Goal: Find contact information: Find contact information

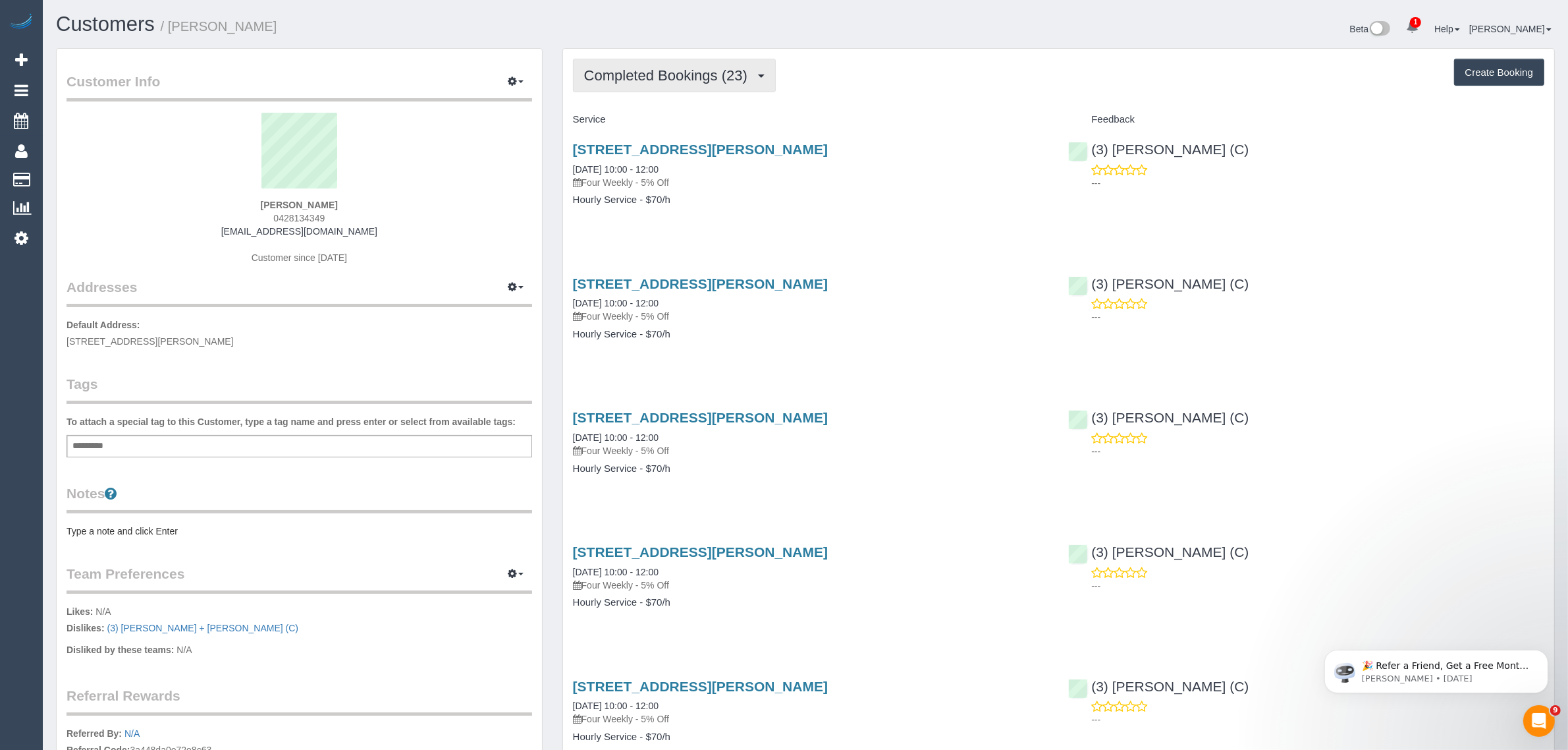
click at [617, 84] on button "Completed Bookings (23)" at bounding box center [674, 76] width 203 height 33
click at [623, 121] on link "Upcoming Bookings (12)" at bounding box center [644, 123] width 142 height 17
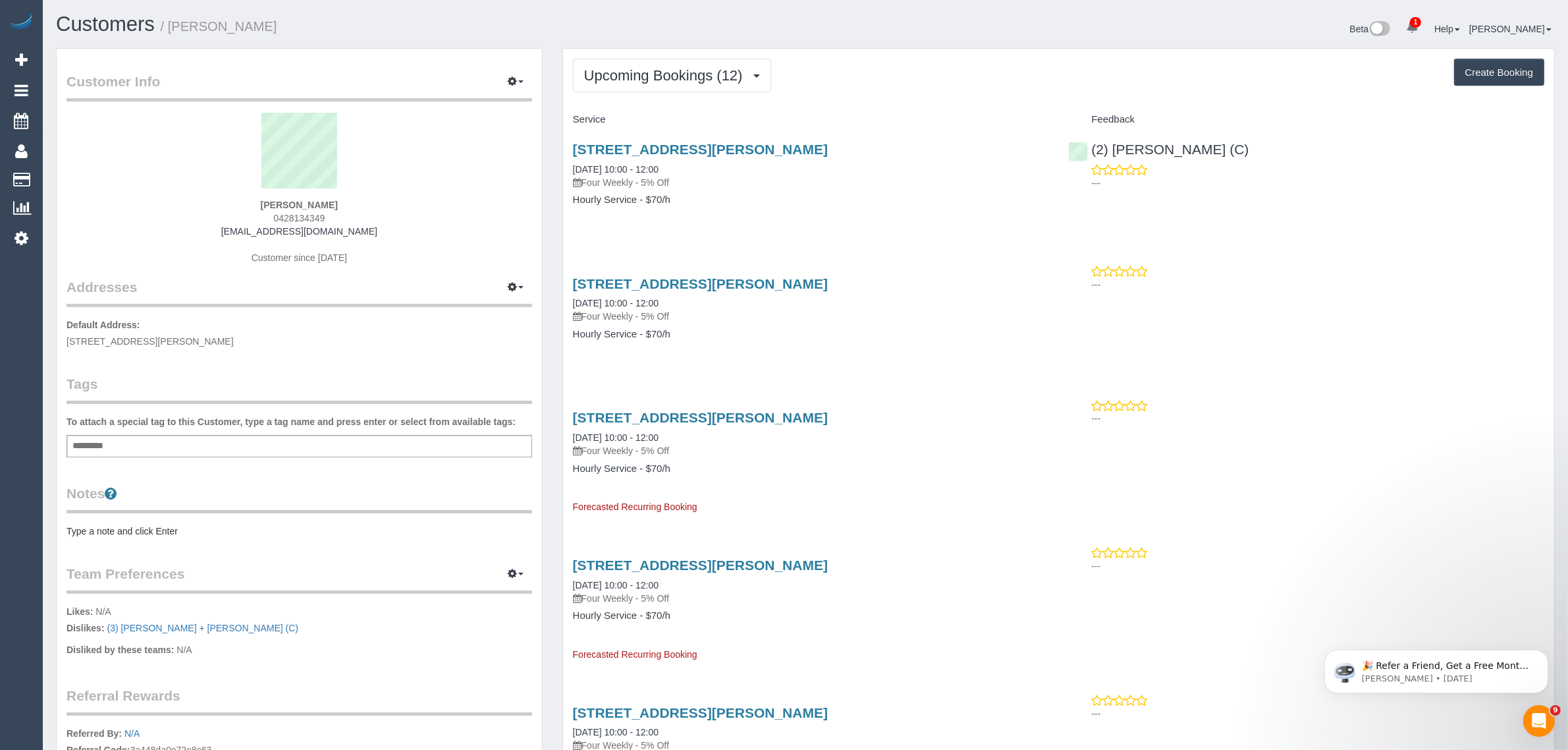
drag, startPoint x: 693, startPoint y: 163, endPoint x: 567, endPoint y: 160, distance: 126.0
click at [563, 160] on div "[STREET_ADDRESS][PERSON_NAME] [DATE] 10:00 - 12:00 Four Weekly - 5% Off Hourly …" at bounding box center [811, 181] width 496 height 101
copy link "[DATE] 10:00 - 12:00"
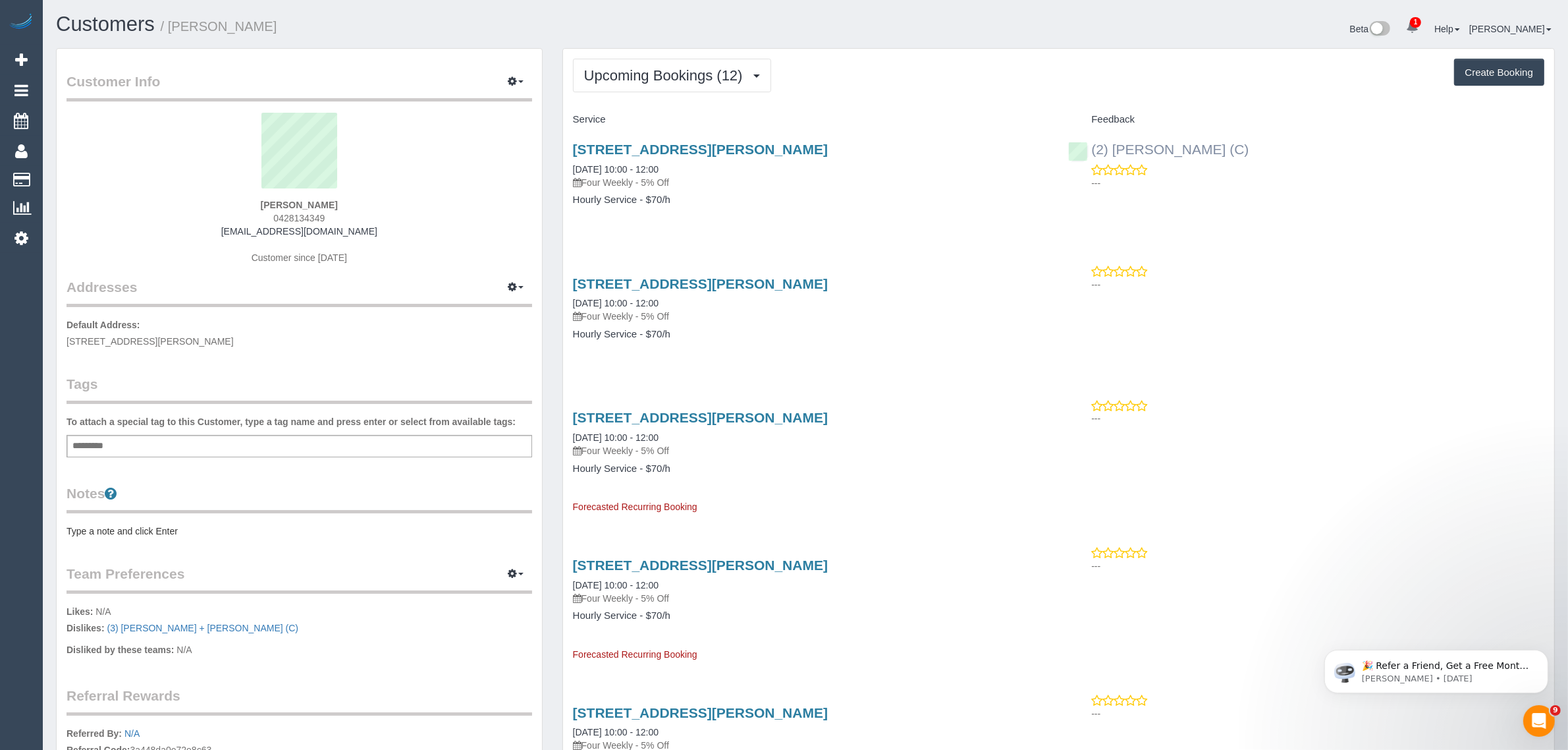
drag, startPoint x: 1206, startPoint y: 151, endPoint x: 1092, endPoint y: 155, distance: 114.1
click at [1092, 155] on div "(2) [PERSON_NAME] (C) ---" at bounding box center [1306, 163] width 496 height 65
copy link "(2) [PERSON_NAME] (C)"
click at [430, 218] on div "[PERSON_NAME] 0428134349 [EMAIL_ADDRESS][DOMAIN_NAME] Customer since [DATE]" at bounding box center [299, 195] width 466 height 165
click at [320, 215] on span "0428134349" at bounding box center [299, 218] width 52 height 11
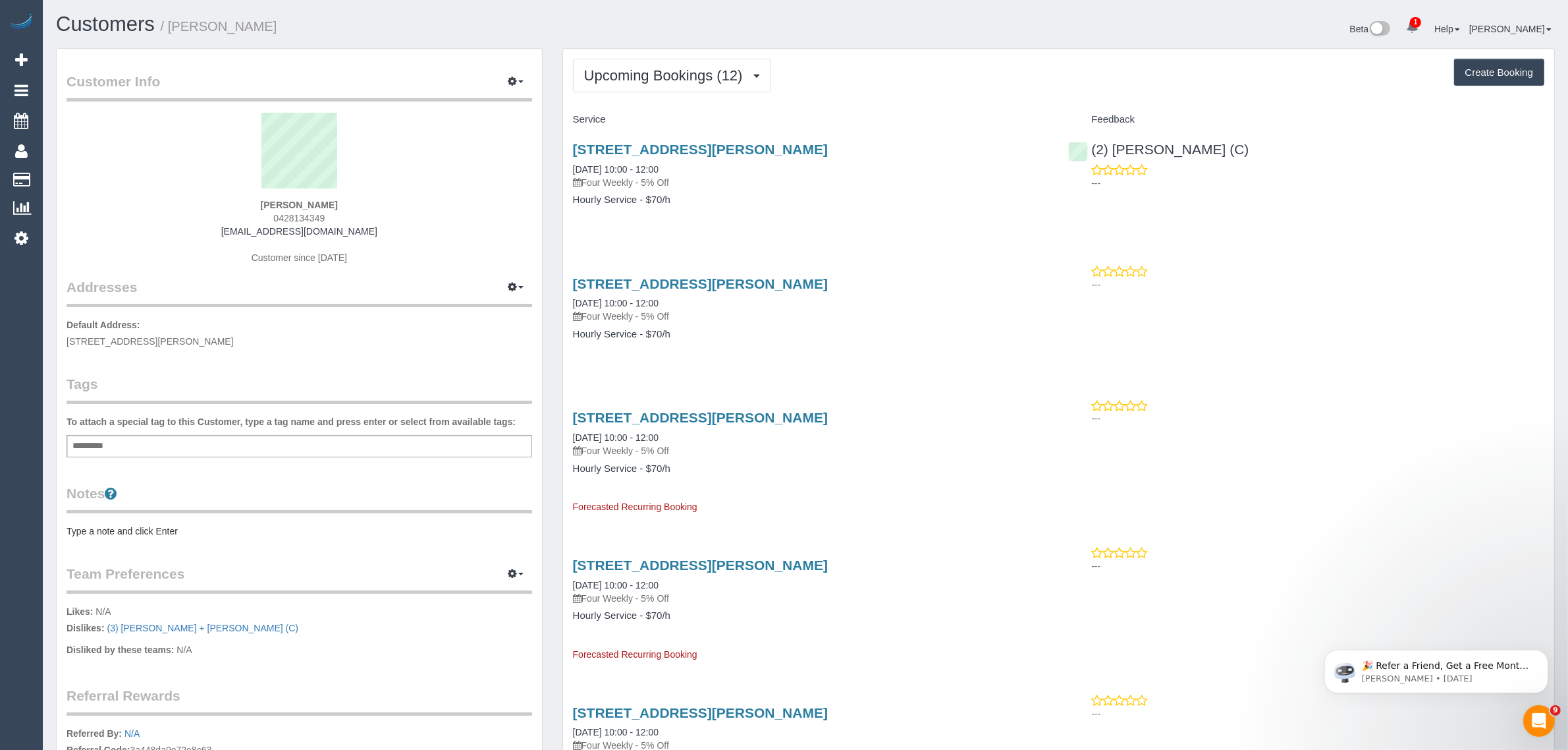
click at [320, 215] on span "0428134349" at bounding box center [299, 218] width 52 height 11
copy span "0428134349"
click at [176, 339] on span "[STREET_ADDRESS][PERSON_NAME]" at bounding box center [150, 341] width 167 height 11
click at [165, 343] on span "[STREET_ADDRESS][PERSON_NAME]" at bounding box center [150, 341] width 167 height 11
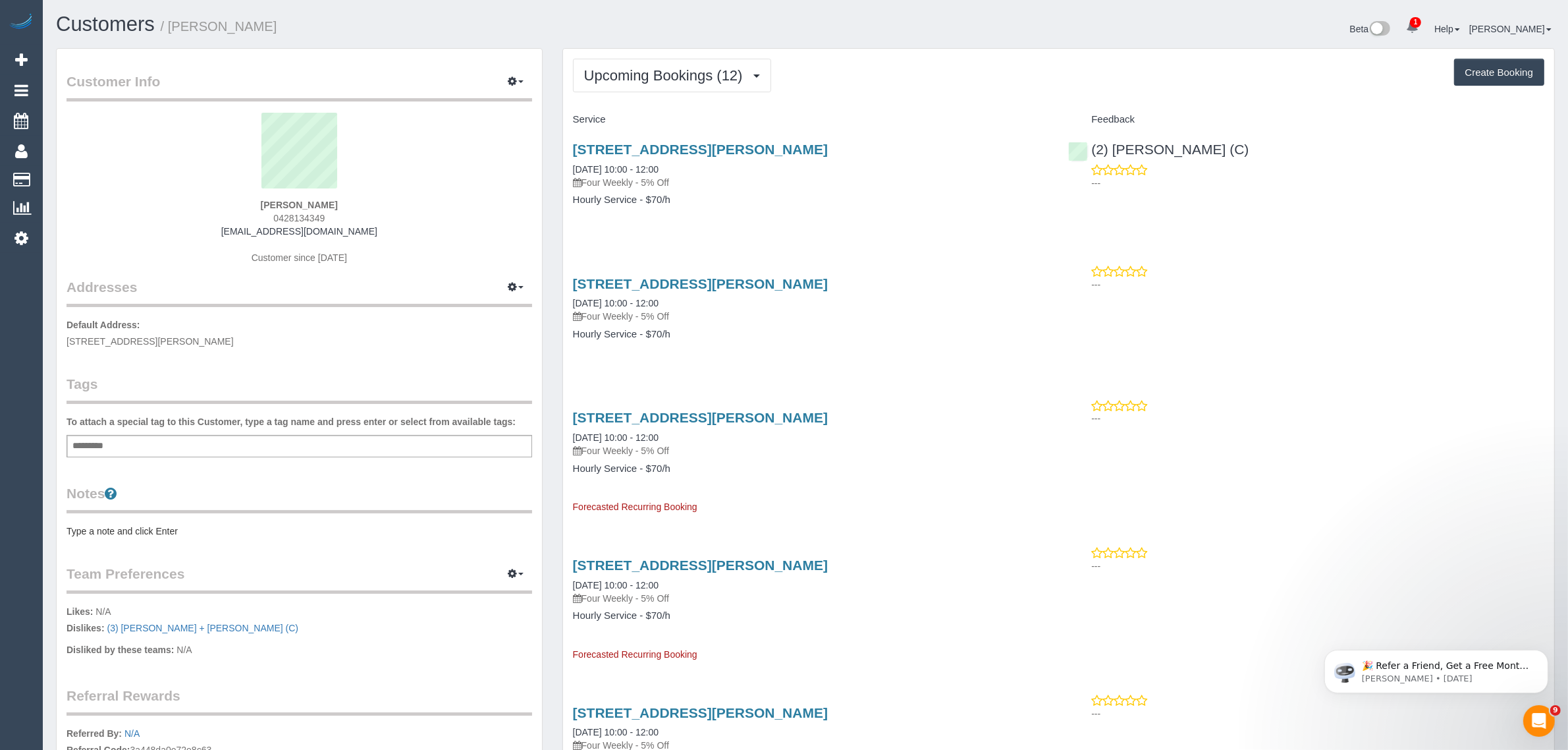
copy span "northcote"
